Goal: Task Accomplishment & Management: Manage account settings

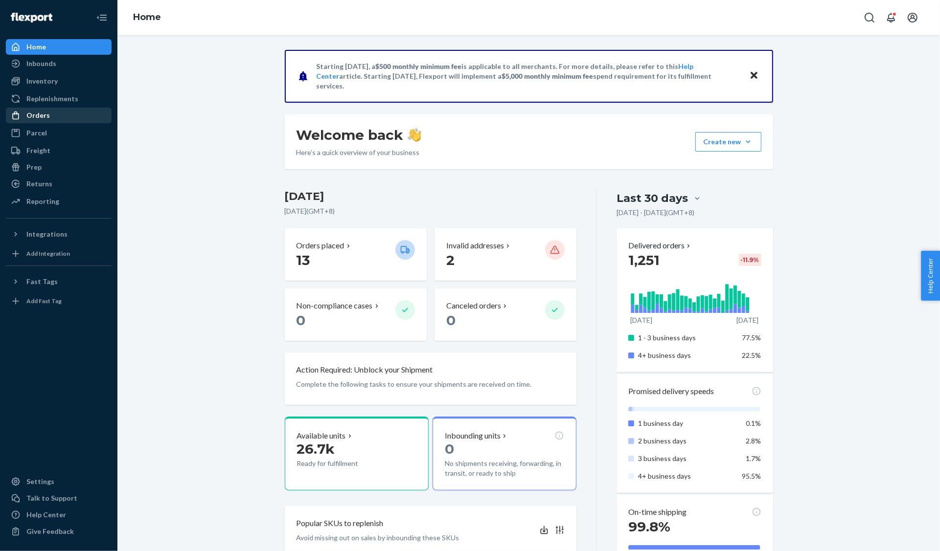
click at [39, 119] on div "Orders" at bounding box center [37, 116] width 23 height 10
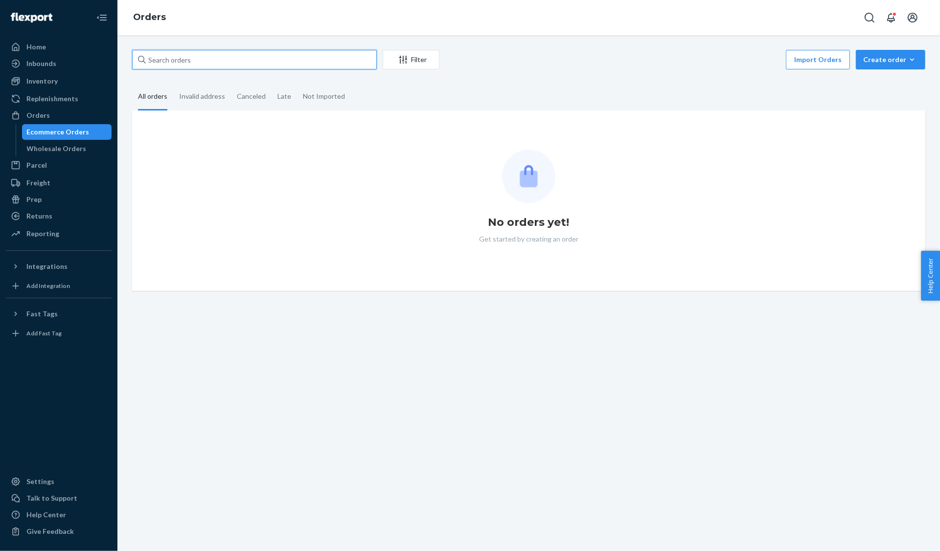
click at [306, 59] on input "text" at bounding box center [254, 60] width 245 height 20
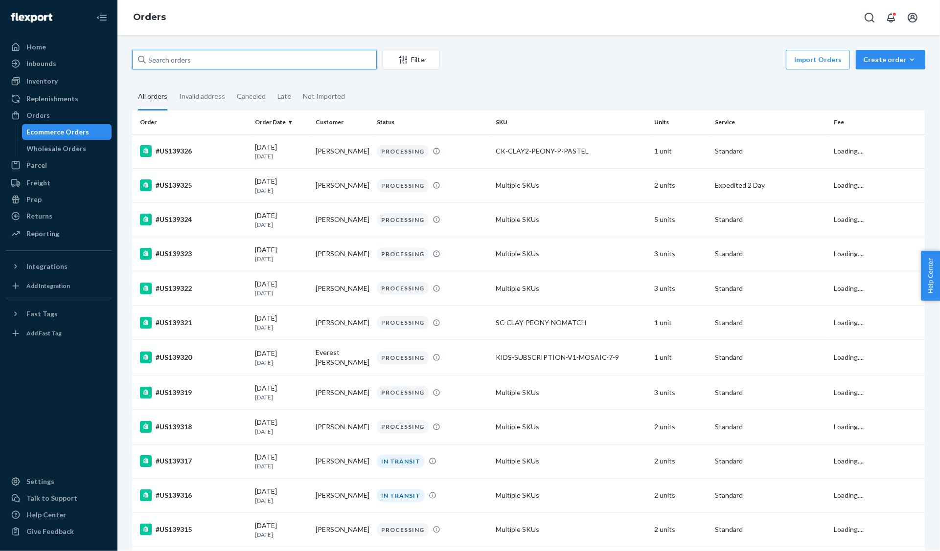
paste input "#US138706"
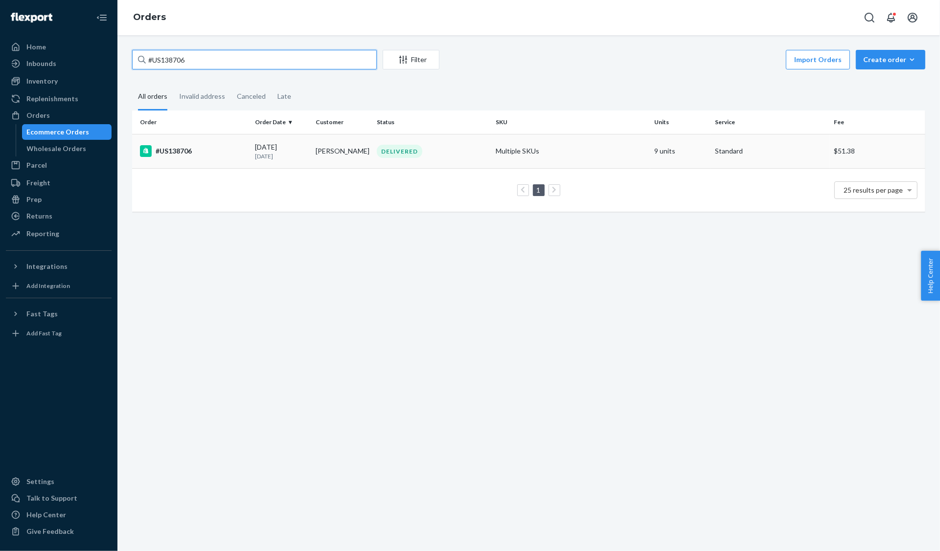
type input "#US138706"
click at [189, 154] on div "#US138706" at bounding box center [193, 151] width 107 height 12
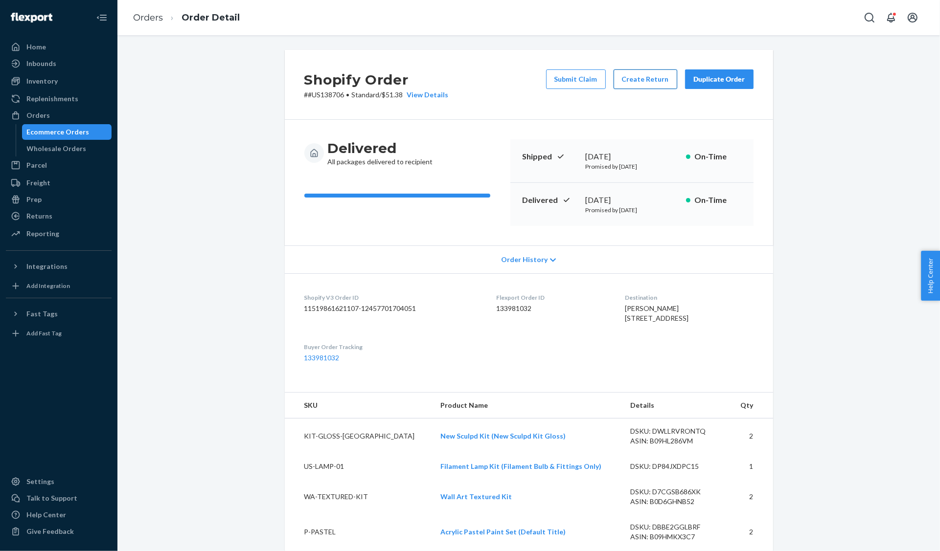
click at [649, 82] on button "Create Return" at bounding box center [646, 79] width 64 height 20
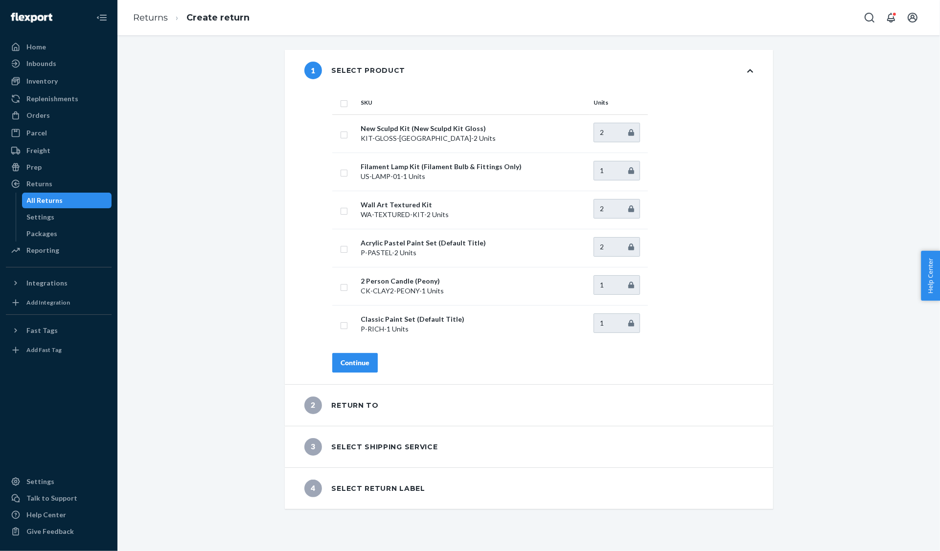
click at [343, 104] on input "checkbox" at bounding box center [344, 102] width 8 height 10
checkbox input "true"
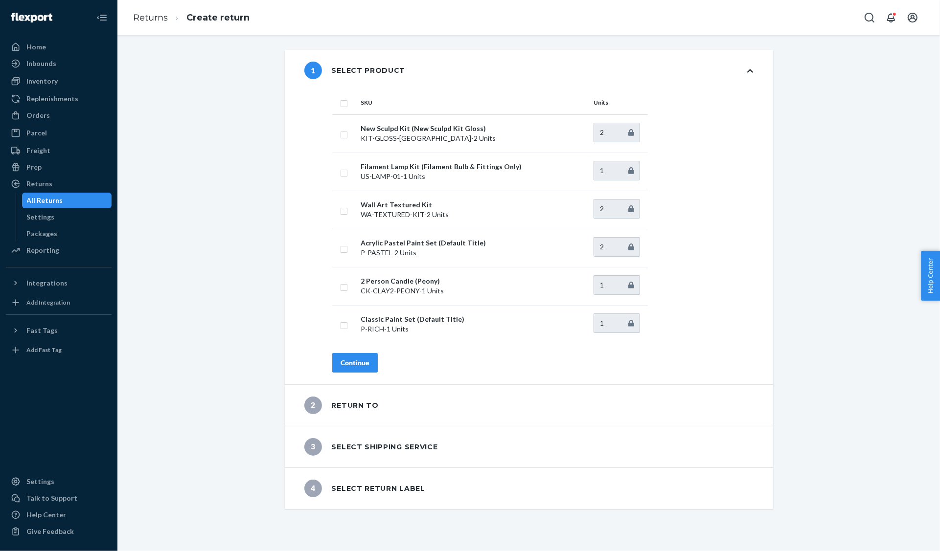
checkbox input "true"
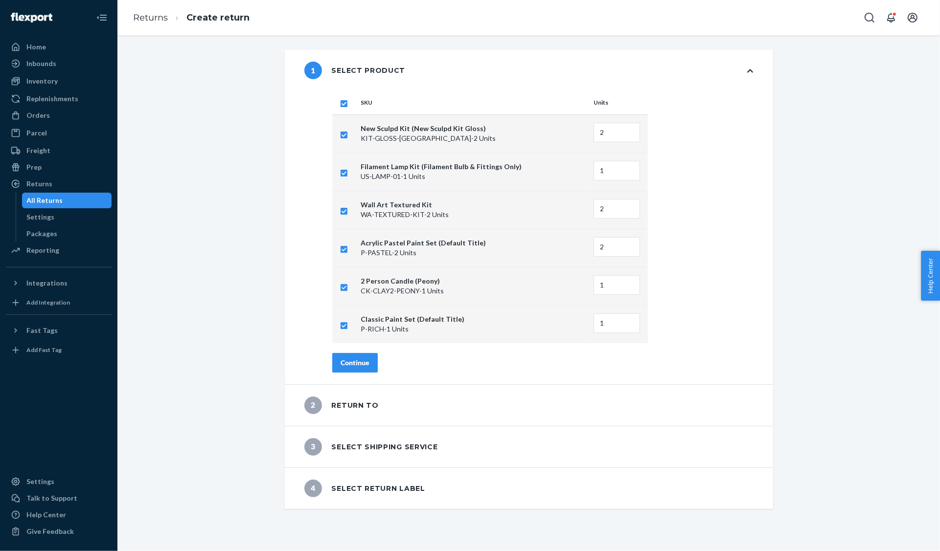
click at [365, 364] on div "Continue" at bounding box center [355, 363] width 29 height 10
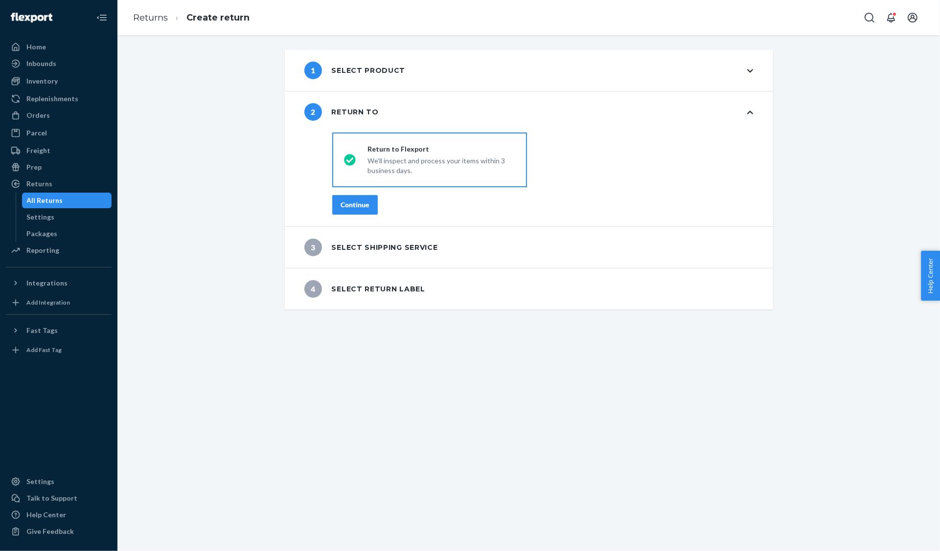
click at [358, 214] on button "Continue" at bounding box center [355, 205] width 46 height 20
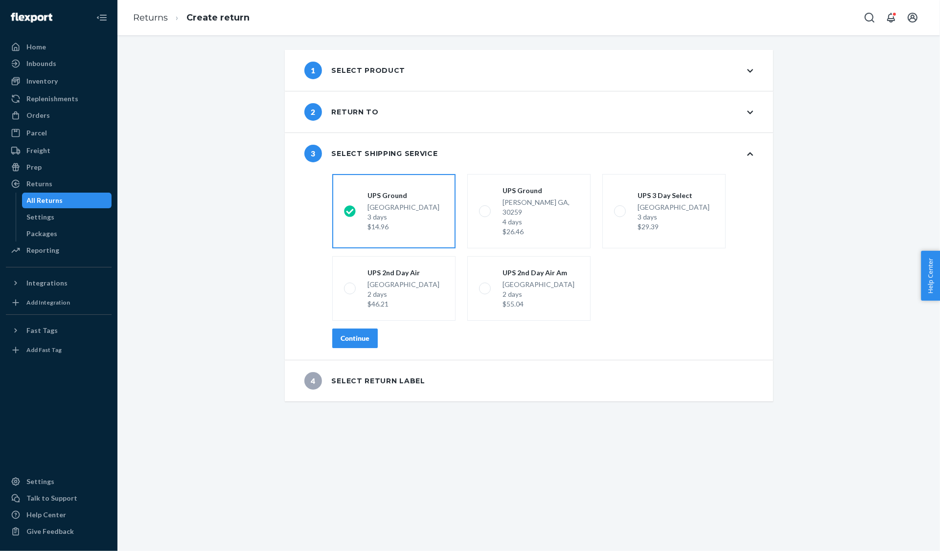
click at [360, 334] on div "Continue" at bounding box center [355, 339] width 29 height 10
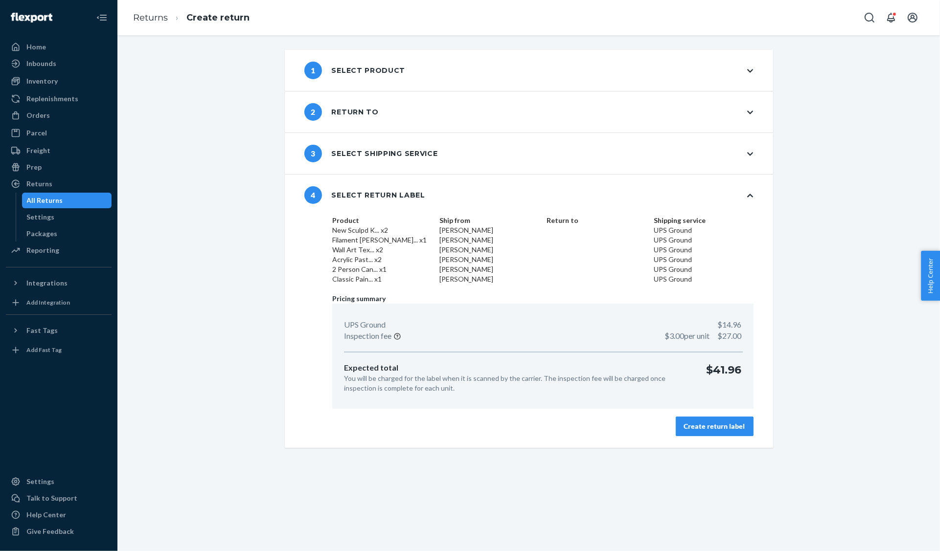
click at [725, 367] on p "$41.96" at bounding box center [723, 378] width 35 height 31
copy body "$41.96 Create return label ×"
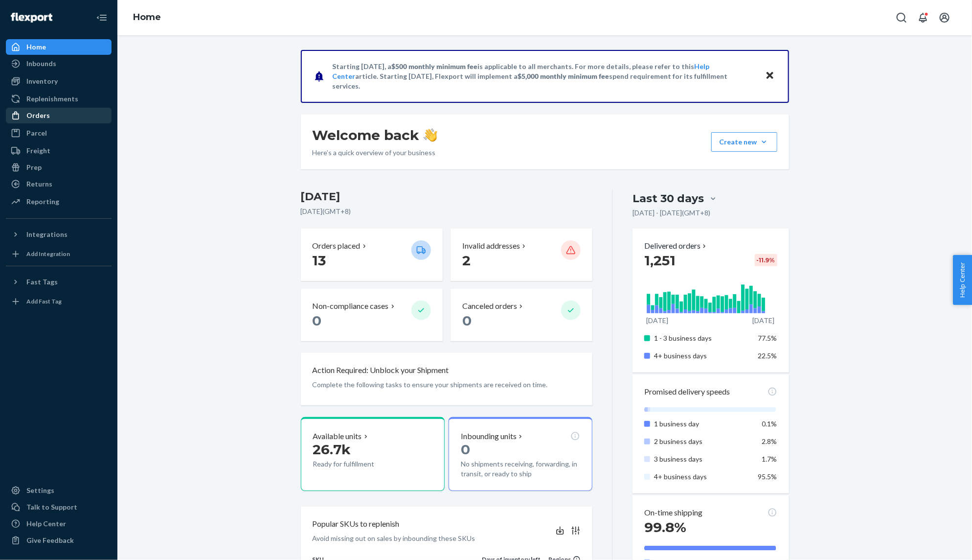
click at [41, 110] on div "Orders" at bounding box center [59, 116] width 104 height 14
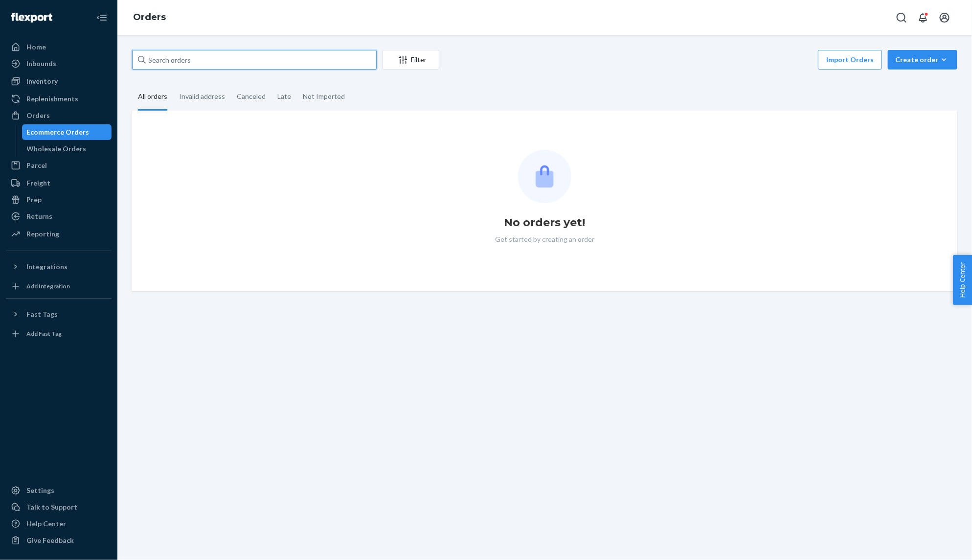
click at [330, 60] on input "text" at bounding box center [254, 60] width 245 height 20
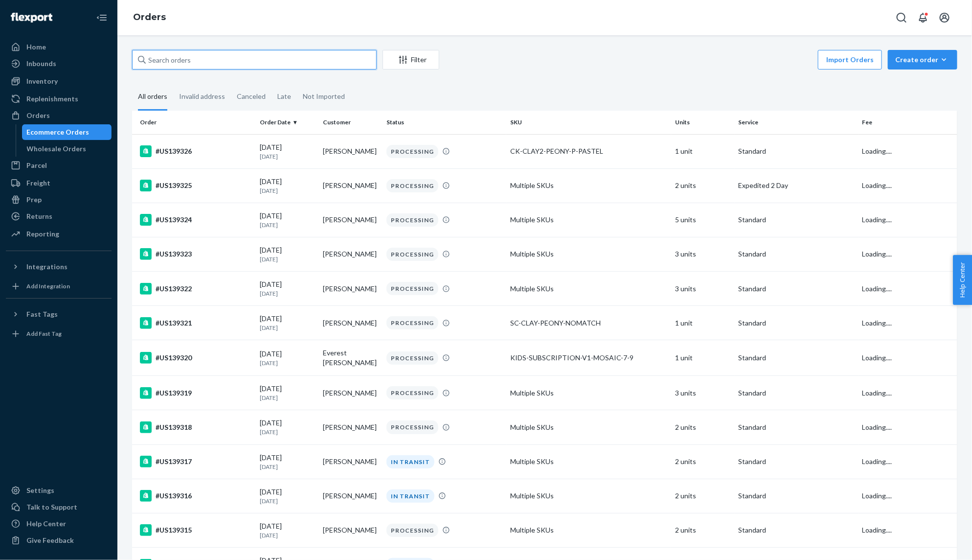
paste input "#US138706"
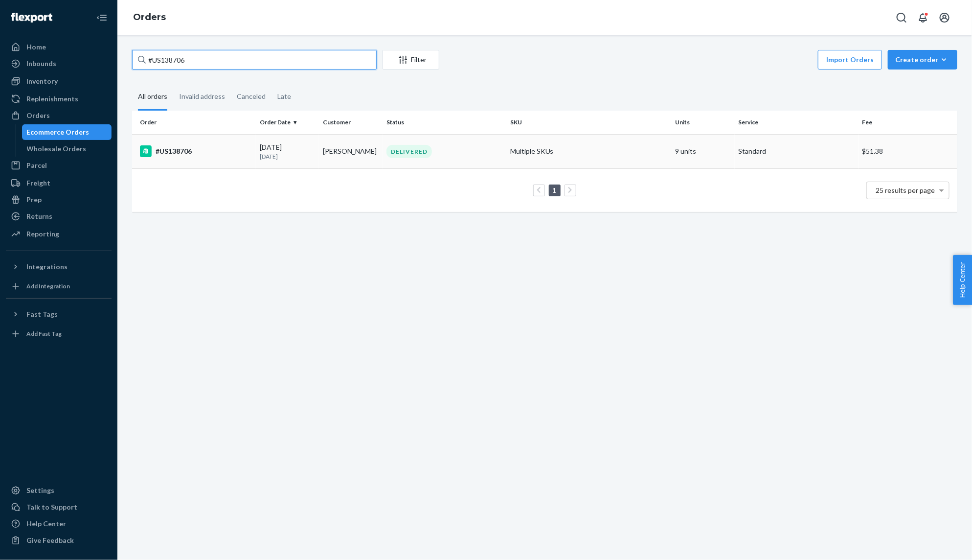
type input "#US138706"
click at [218, 148] on div "#US138706" at bounding box center [196, 151] width 112 height 12
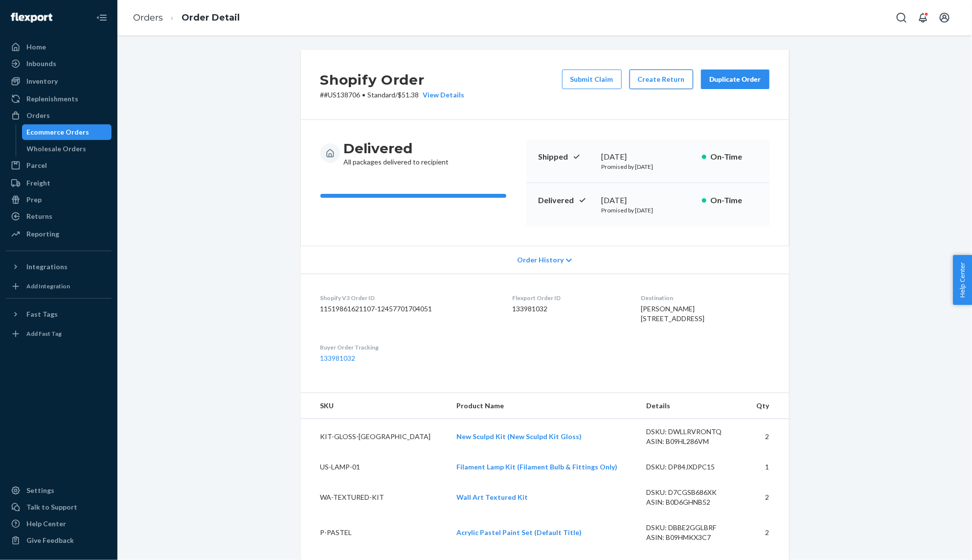
click at [667, 82] on button "Create Return" at bounding box center [662, 79] width 64 height 20
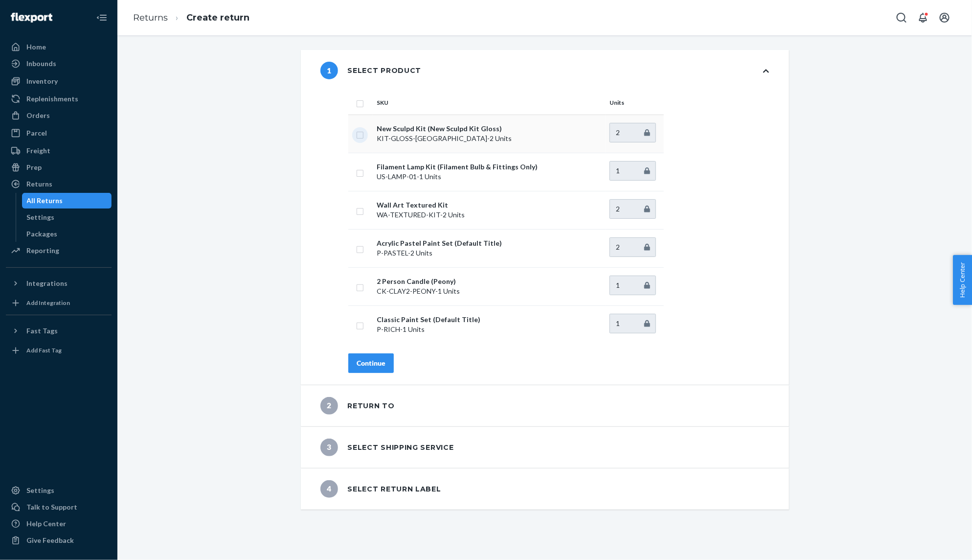
click at [363, 134] on input "checkbox" at bounding box center [360, 134] width 8 height 10
checkbox input "true"
click at [637, 136] on input "2" at bounding box center [633, 133] width 46 height 20
type input "1"
click at [647, 136] on input "1" at bounding box center [633, 133] width 46 height 20
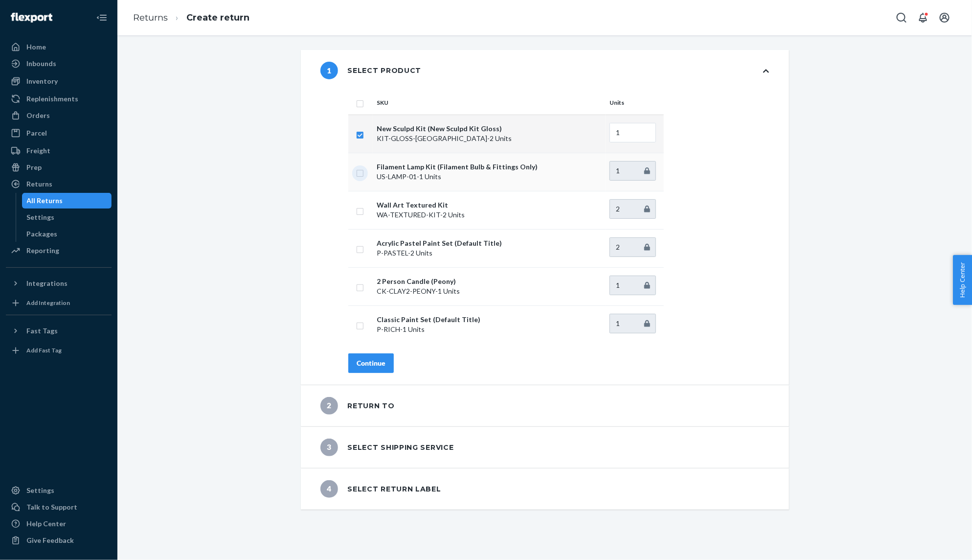
click at [362, 174] on input "checkbox" at bounding box center [360, 172] width 8 height 10
checkbox input "true"
click at [360, 134] on input "checkbox" at bounding box center [360, 134] width 8 height 10
checkbox input "false"
click at [359, 209] on input "checkbox" at bounding box center [360, 210] width 8 height 10
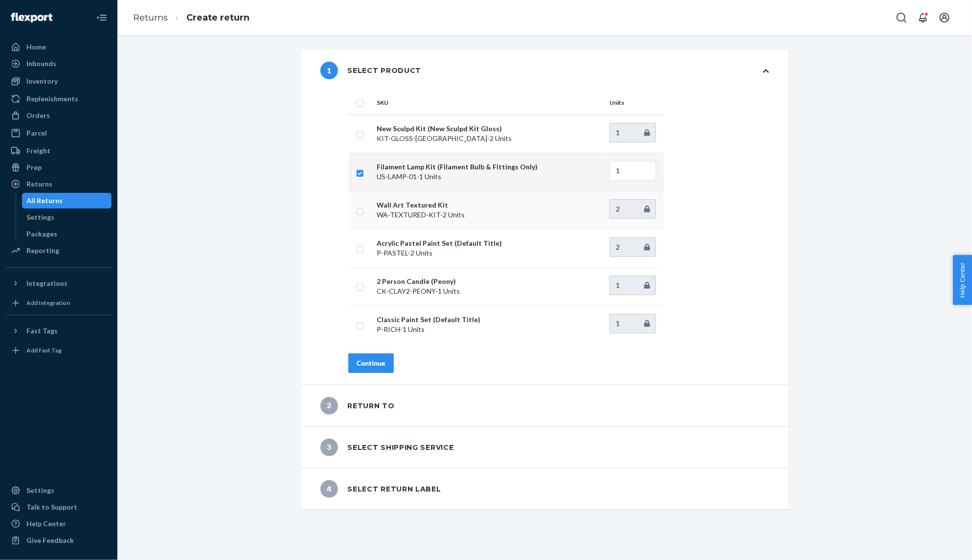
checkbox input "true"
click at [358, 250] on input "checkbox" at bounding box center [360, 248] width 8 height 10
checkbox input "true"
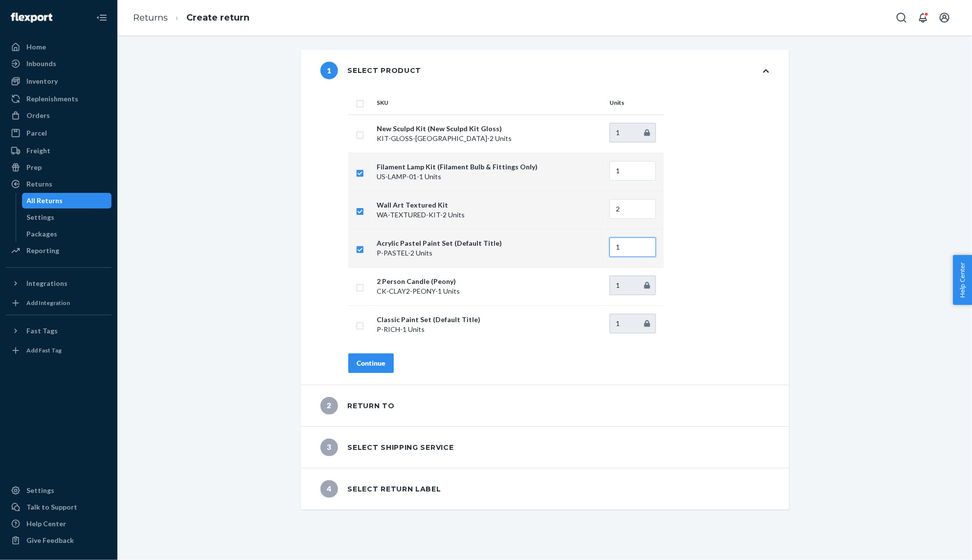
type input "1"
click at [647, 250] on input "1" at bounding box center [633, 247] width 46 height 20
click at [360, 323] on input "checkbox" at bounding box center [360, 324] width 8 height 10
checkbox input "true"
click at [372, 360] on div "Continue" at bounding box center [371, 363] width 29 height 10
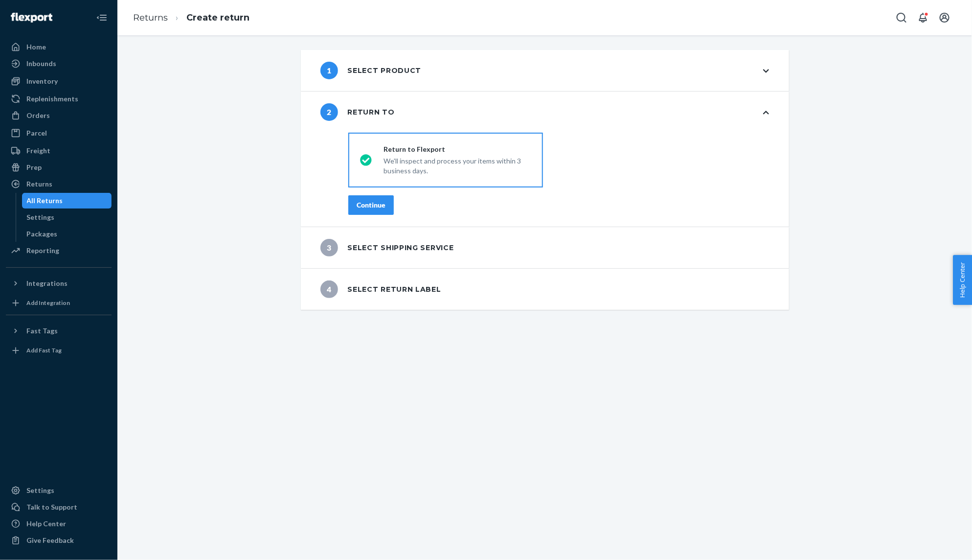
click at [368, 203] on div "Continue" at bounding box center [371, 205] width 29 height 10
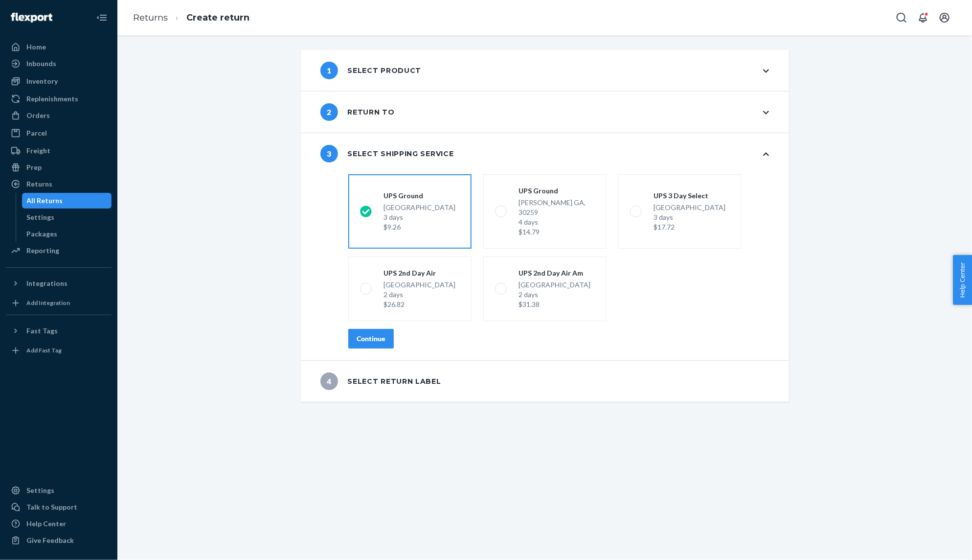
click at [385, 334] on div "Continue" at bounding box center [371, 339] width 29 height 10
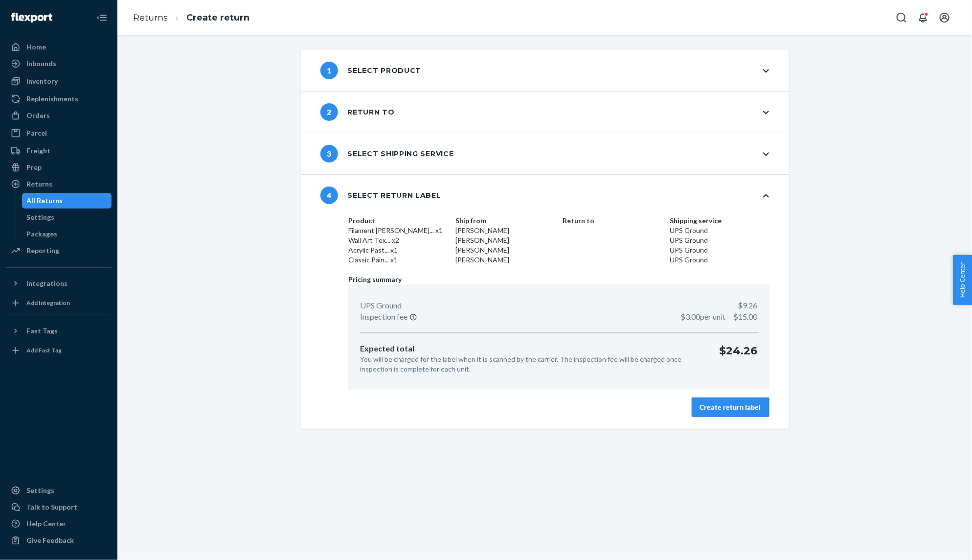
click at [748, 354] on p "$24.26" at bounding box center [739, 358] width 38 height 31
copy body "$24.26 Create return label ×"
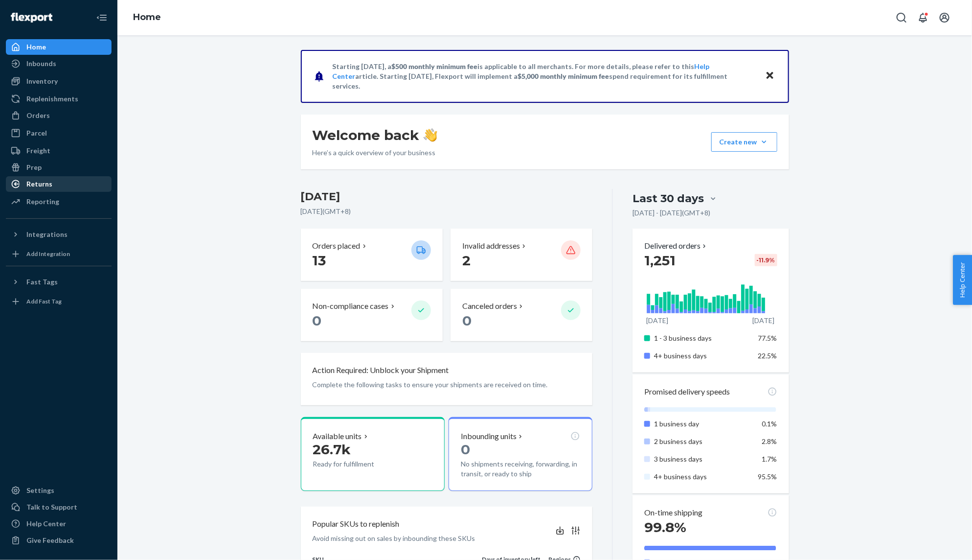
click at [35, 181] on div "Returns" at bounding box center [39, 184] width 26 height 10
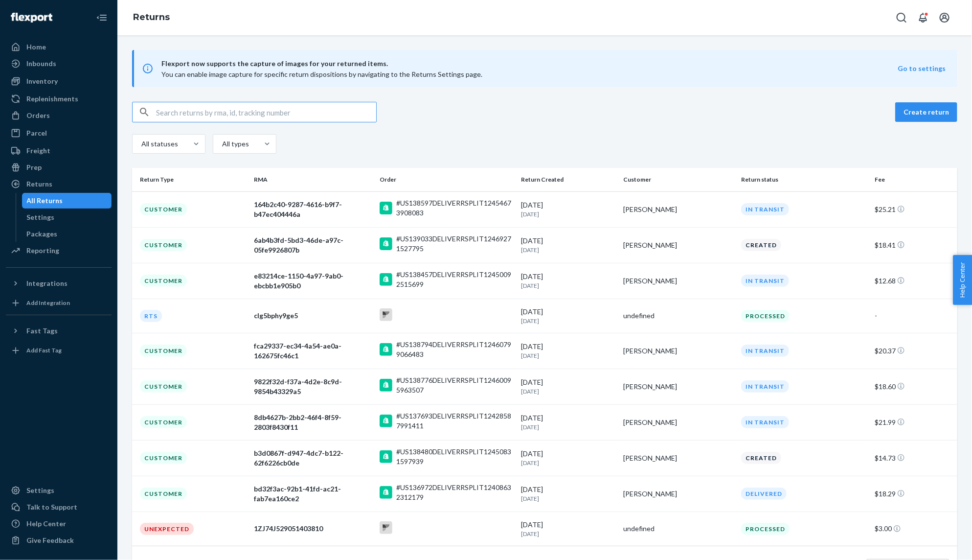
click at [285, 109] on input "text" at bounding box center [266, 112] width 220 height 20
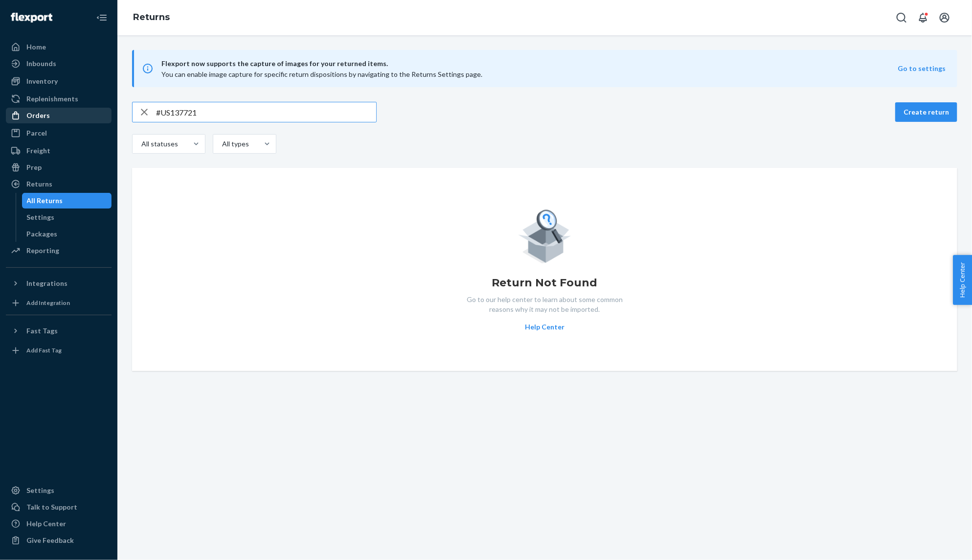
type input "#US137721"
click at [46, 111] on div "Orders" at bounding box center [37, 116] width 23 height 10
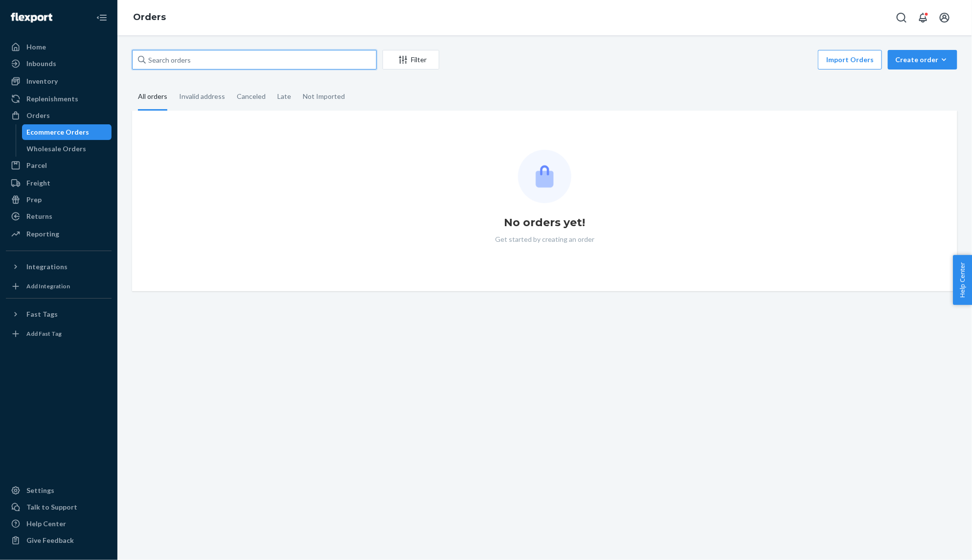
click at [321, 60] on input "text" at bounding box center [254, 60] width 245 height 20
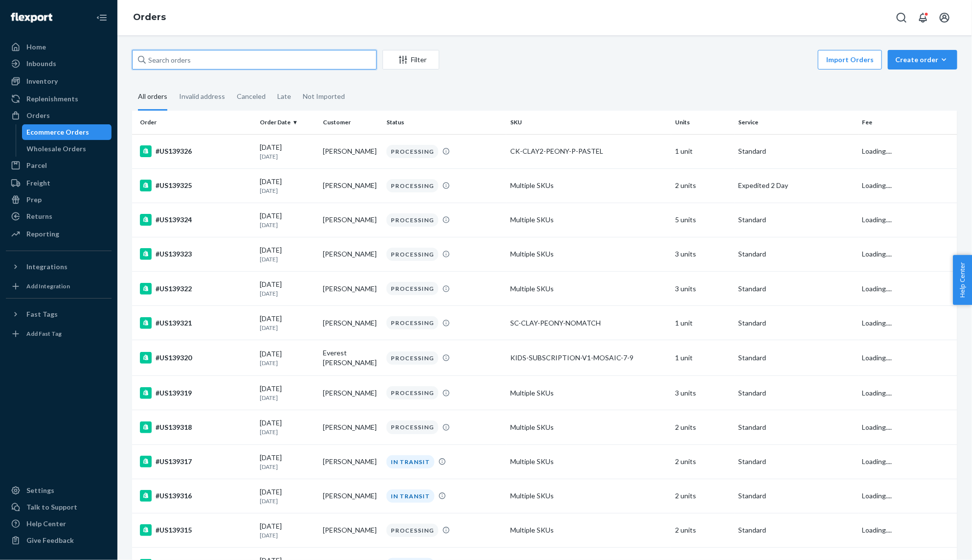
paste input "#US137721"
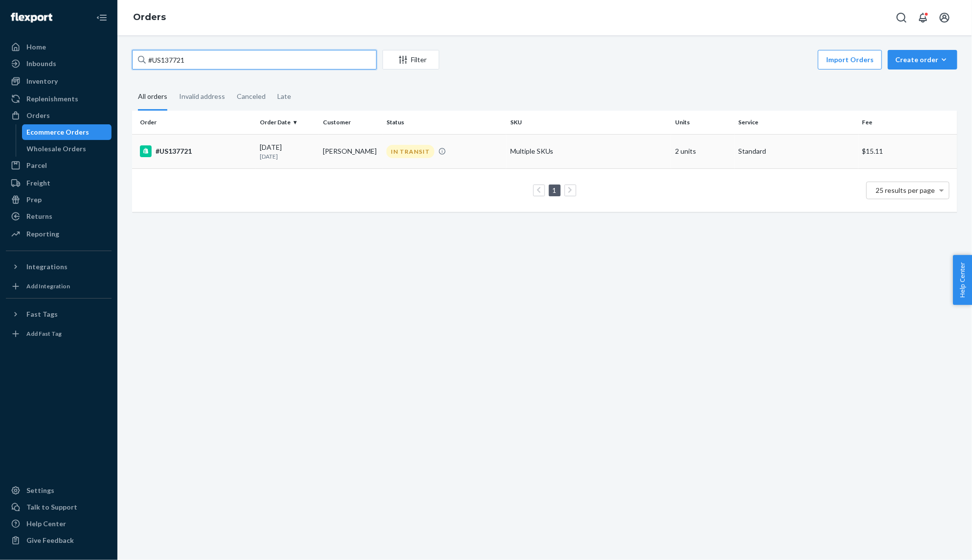
type input "#US137721"
click at [192, 153] on div "#US137721" at bounding box center [196, 151] width 112 height 12
